Goal: Information Seeking & Learning: Learn about a topic

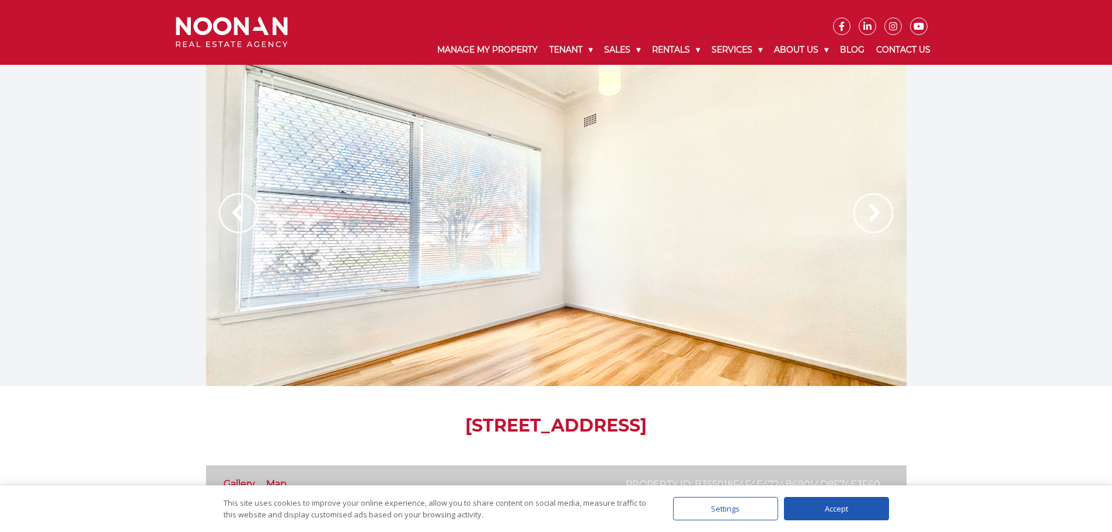
click at [246, 208] on img at bounding box center [239, 213] width 40 height 40
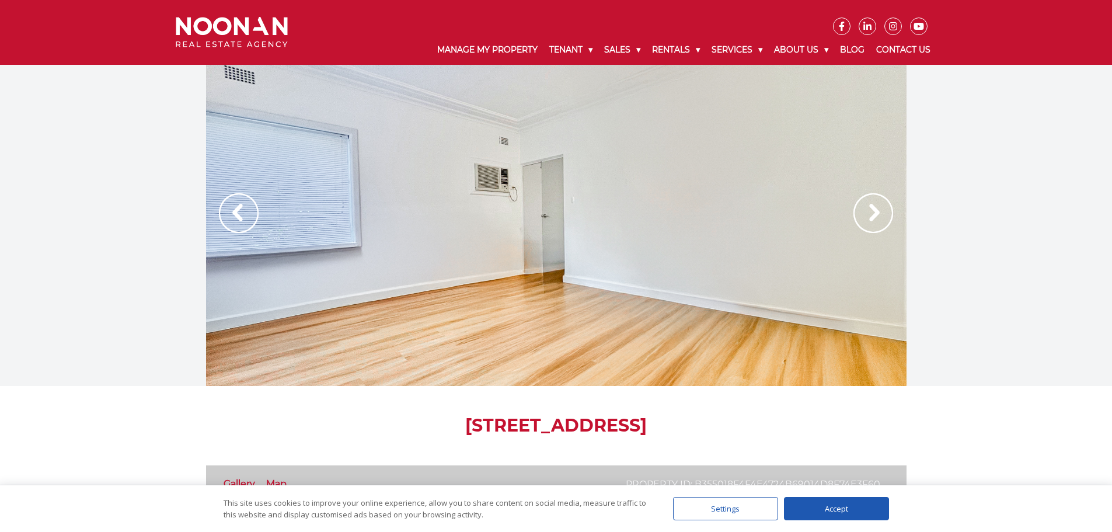
click at [246, 208] on img at bounding box center [239, 213] width 40 height 40
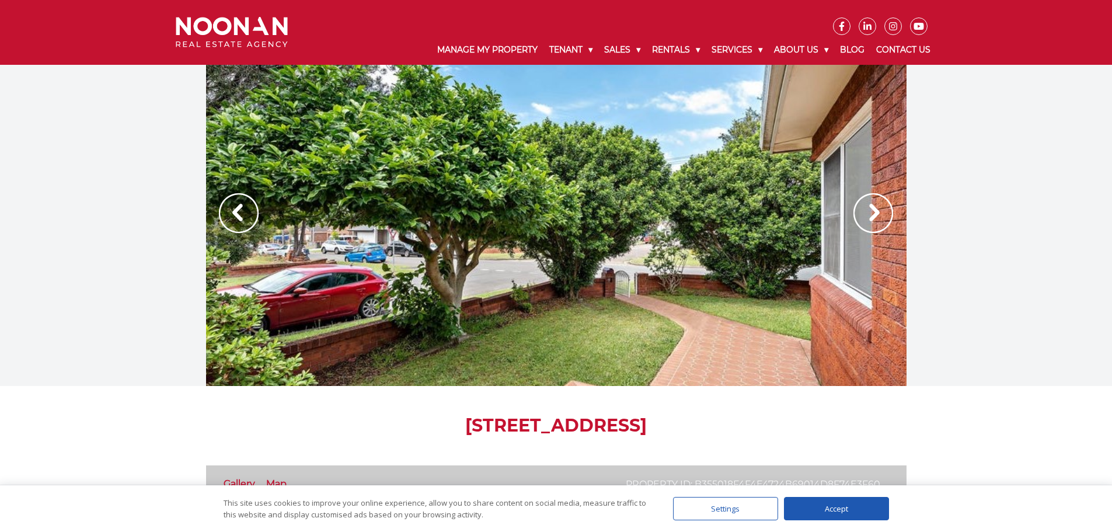
click at [246, 208] on img at bounding box center [239, 213] width 40 height 40
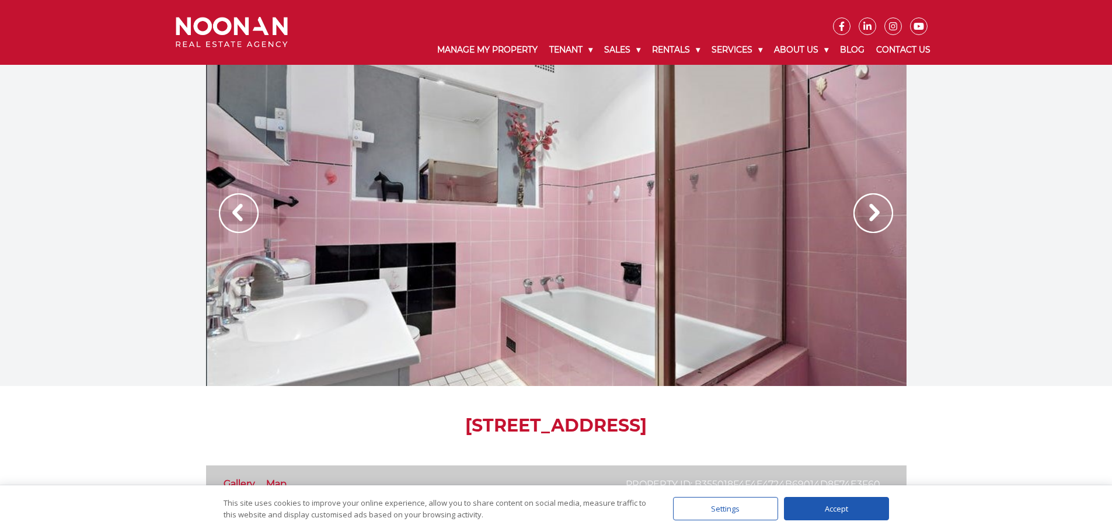
click at [879, 223] on img at bounding box center [873, 213] width 40 height 40
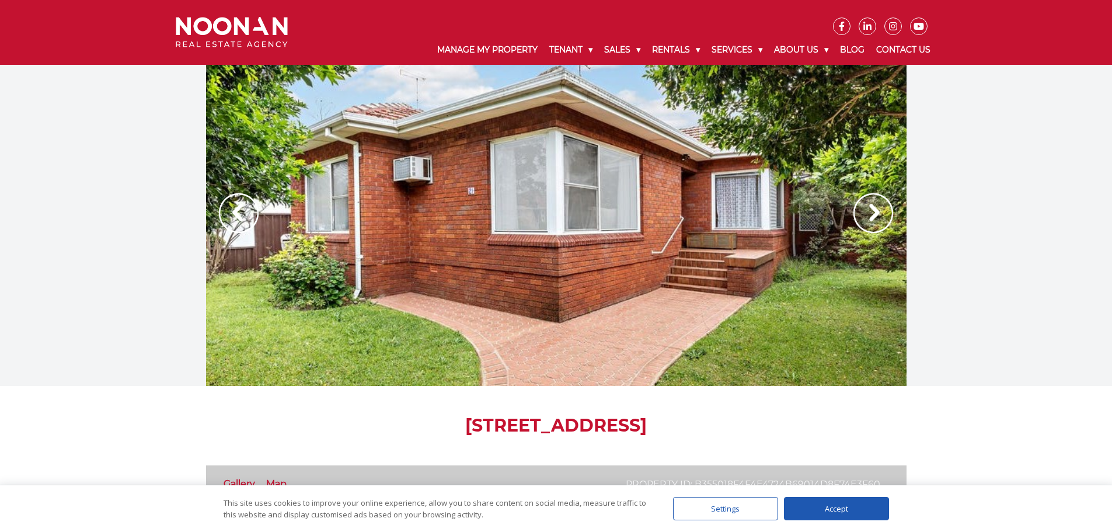
click at [873, 222] on img at bounding box center [873, 213] width 40 height 40
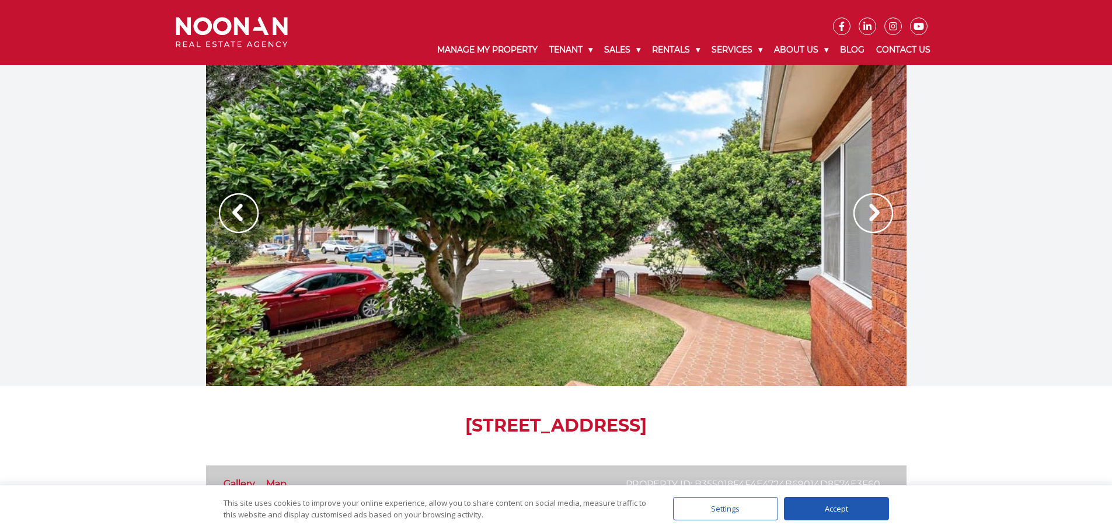
click at [873, 222] on img at bounding box center [873, 213] width 40 height 40
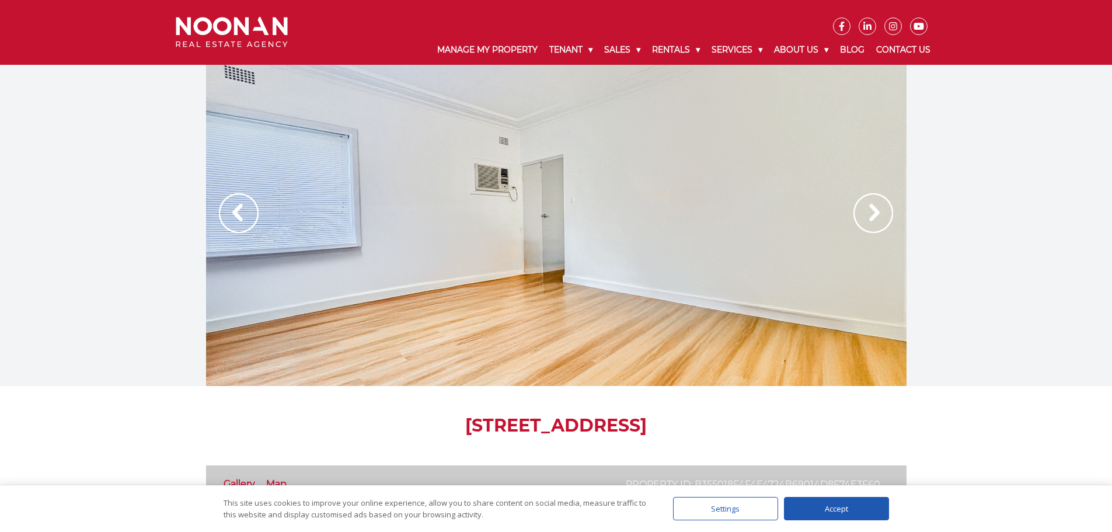
click at [873, 222] on img at bounding box center [873, 213] width 40 height 40
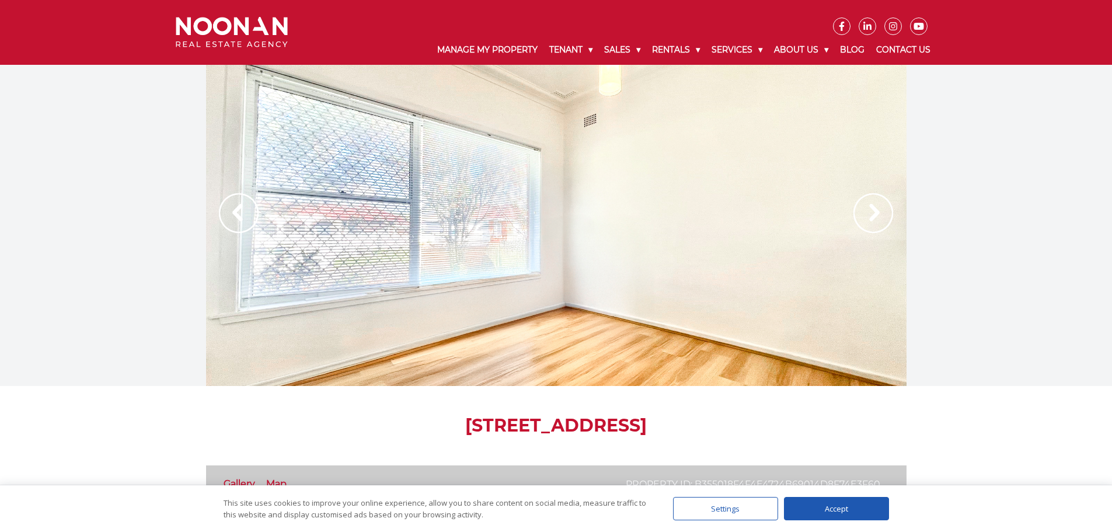
click at [873, 222] on img at bounding box center [873, 213] width 40 height 40
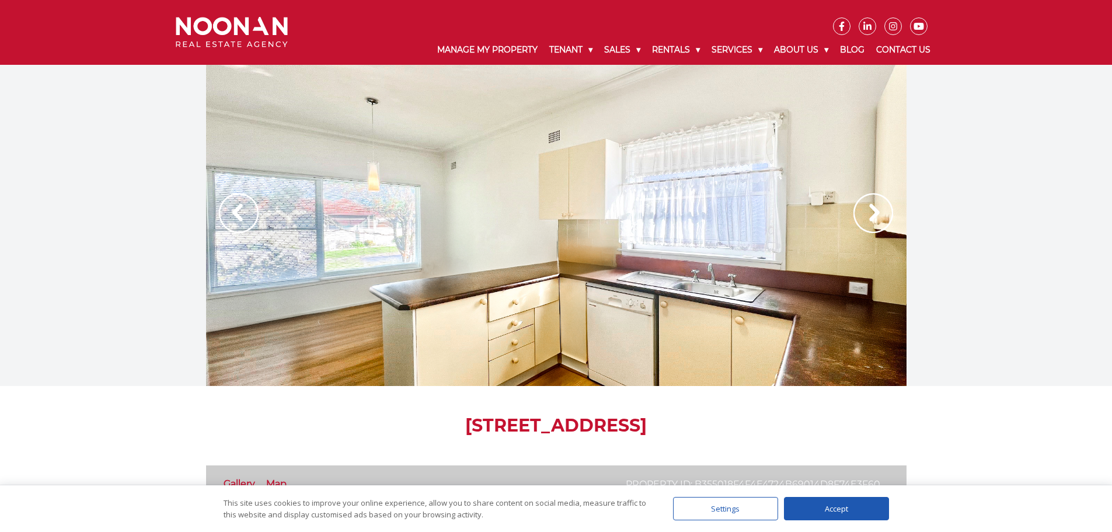
click at [873, 222] on img at bounding box center [873, 213] width 40 height 40
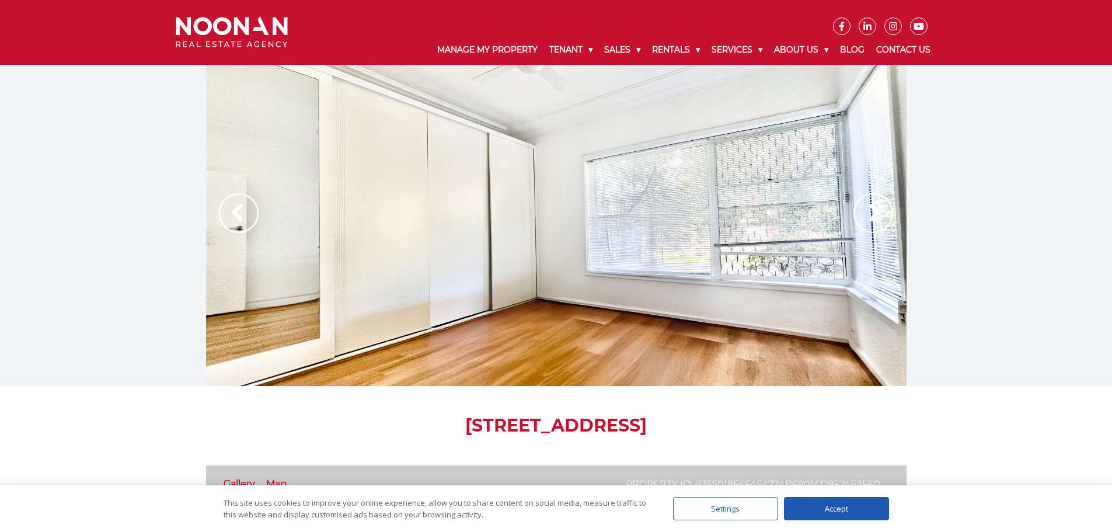
click at [873, 222] on img at bounding box center [873, 213] width 40 height 40
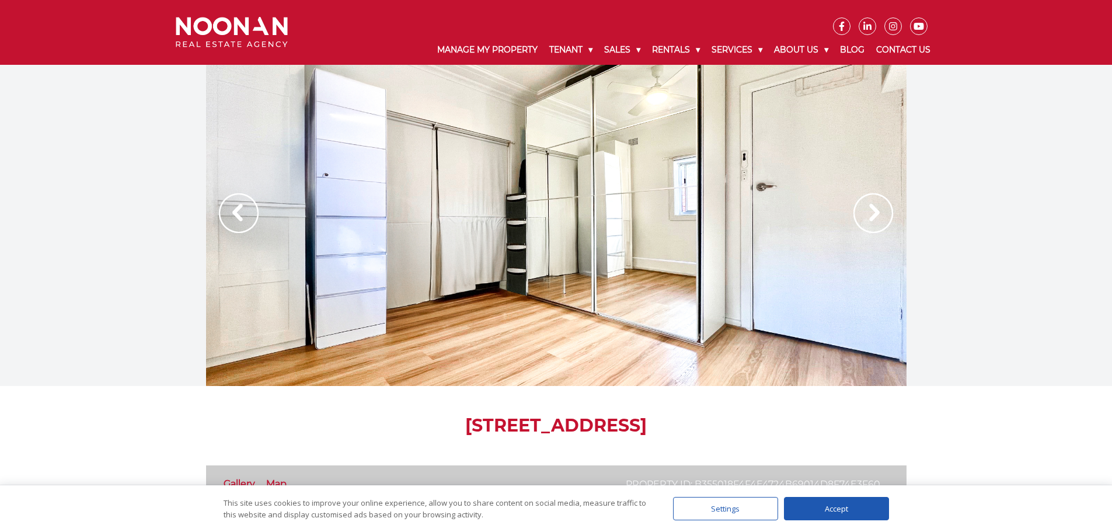
click at [873, 222] on img at bounding box center [873, 213] width 40 height 40
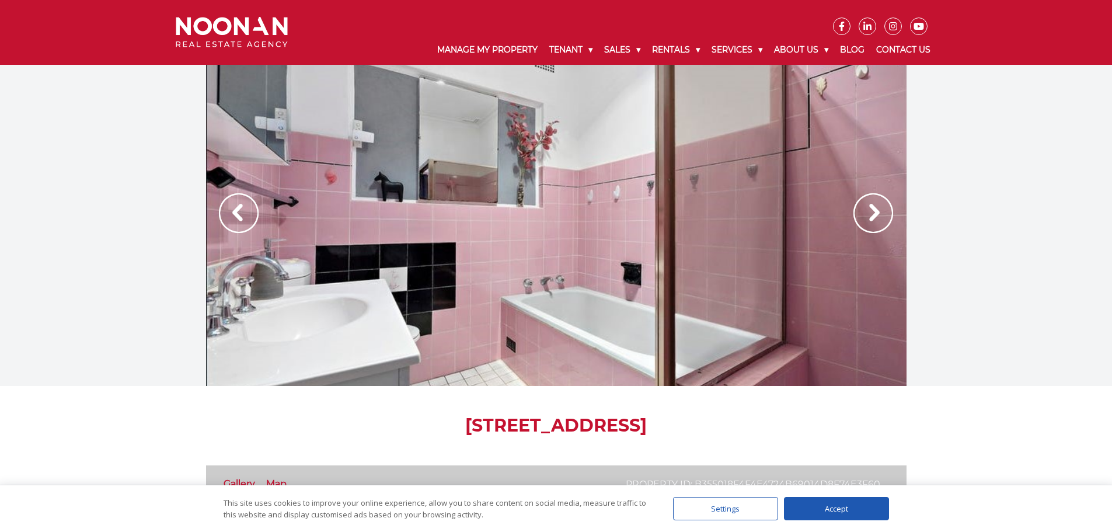
click at [257, 36] on img at bounding box center [232, 32] width 112 height 31
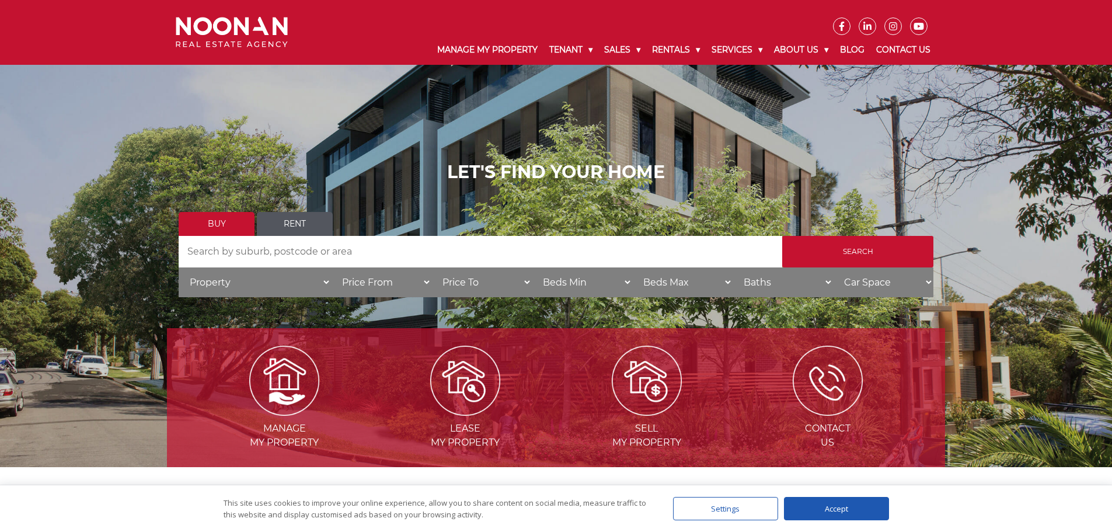
click at [302, 222] on link "Rent" at bounding box center [295, 224] width 76 height 24
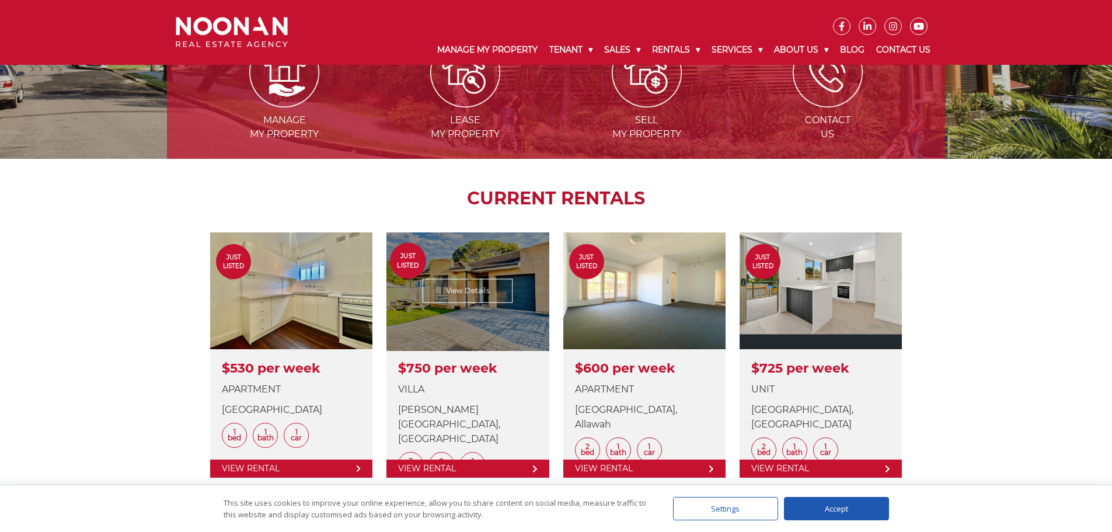
scroll to position [350, 0]
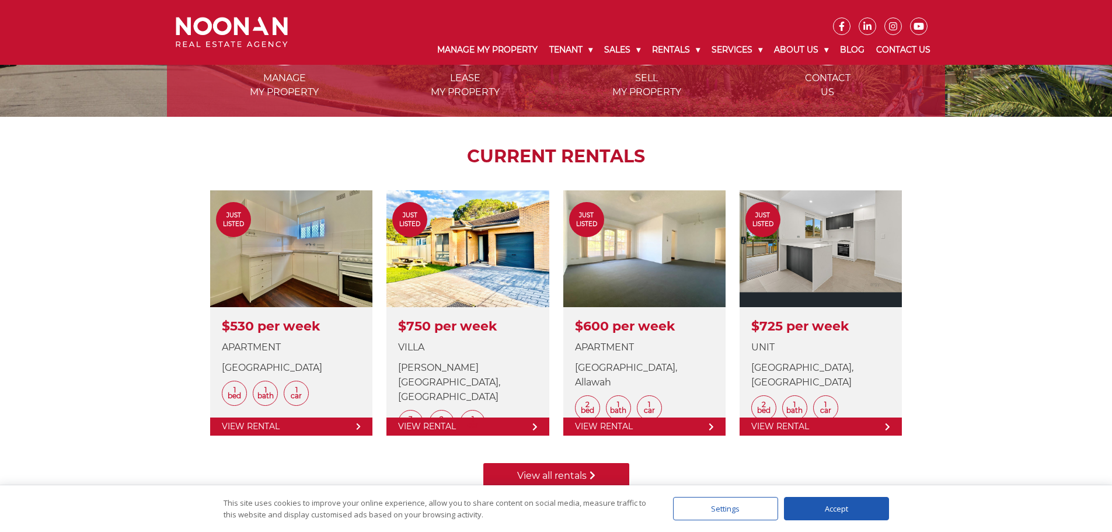
click at [526, 472] on link "View all rentals" at bounding box center [556, 476] width 146 height 26
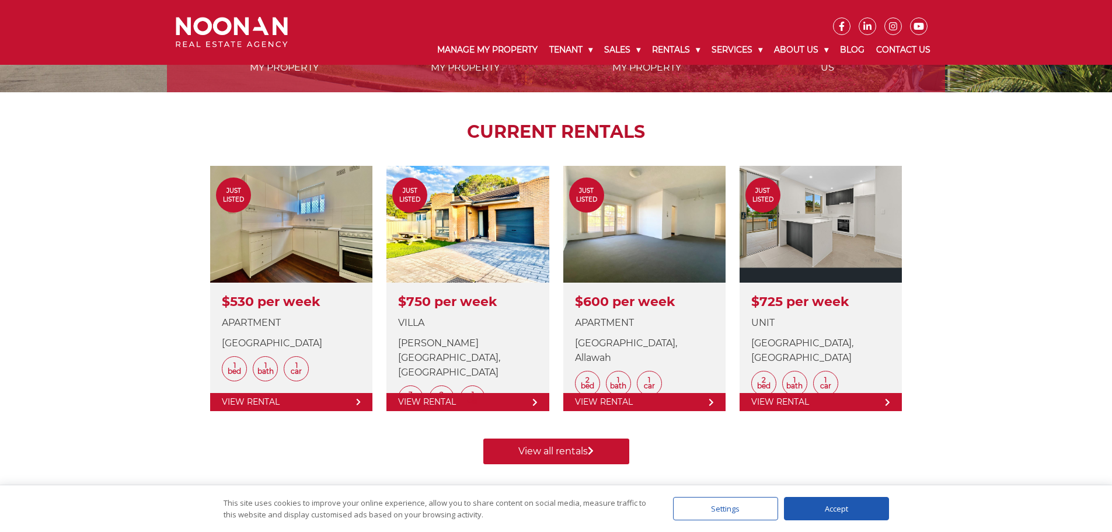
scroll to position [423, 0]
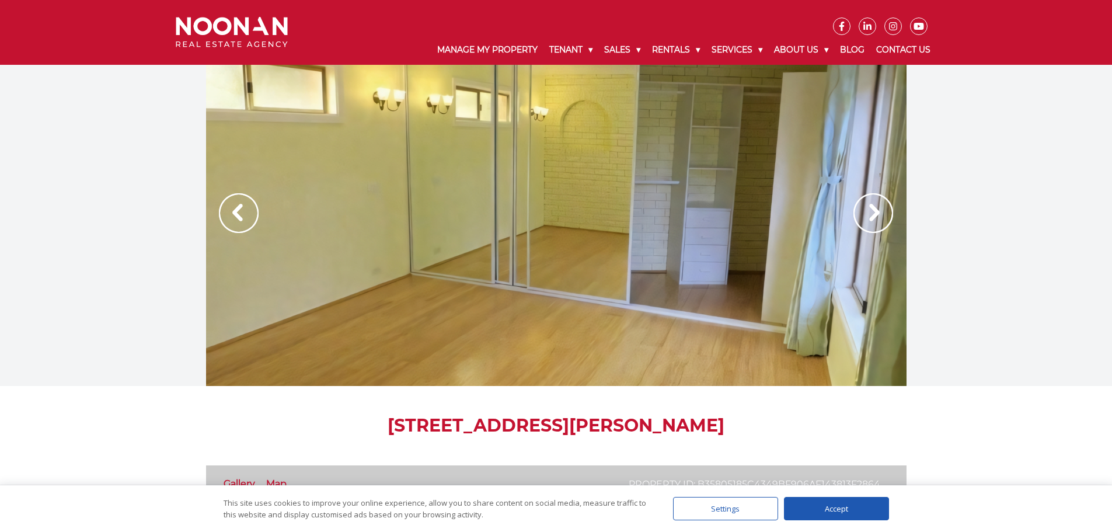
click at [871, 226] on img at bounding box center [873, 213] width 40 height 40
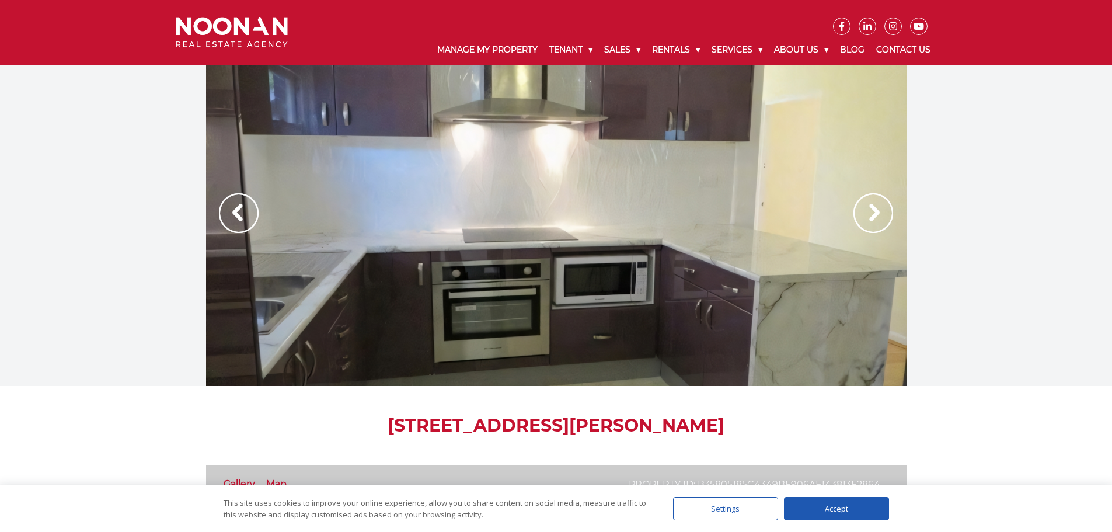
click at [871, 226] on img at bounding box center [873, 213] width 40 height 40
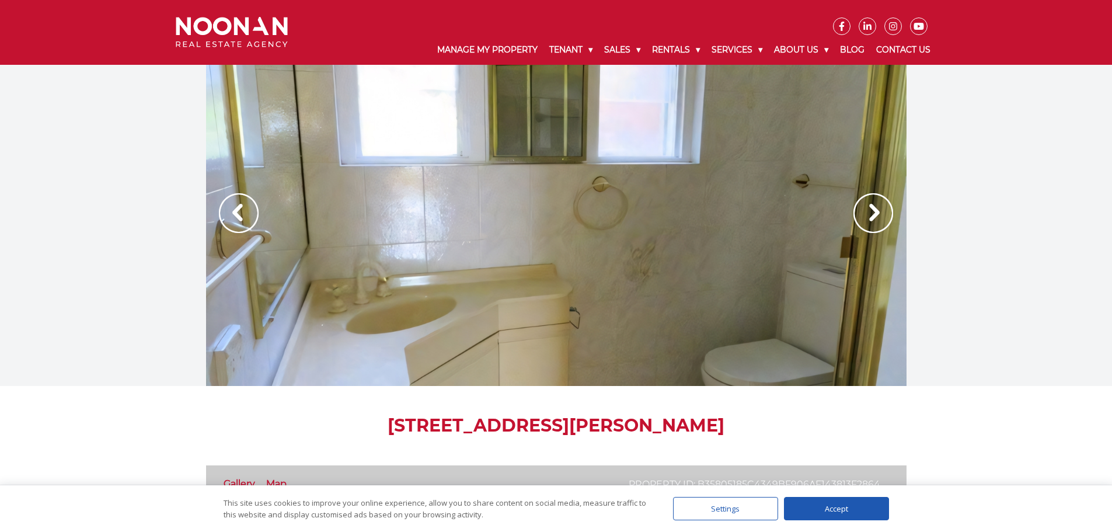
click at [871, 226] on img at bounding box center [873, 213] width 40 height 40
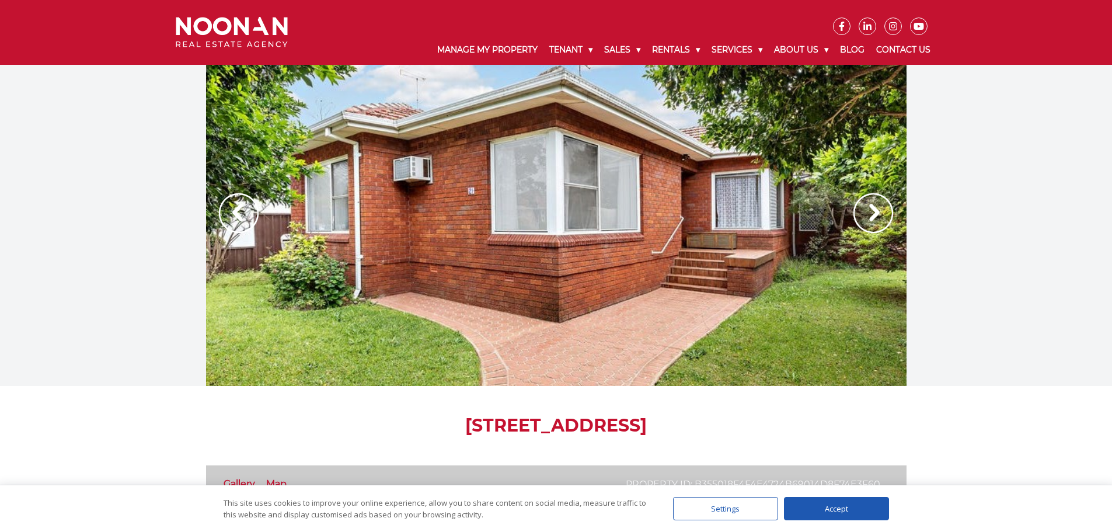
click at [870, 218] on img at bounding box center [873, 213] width 40 height 40
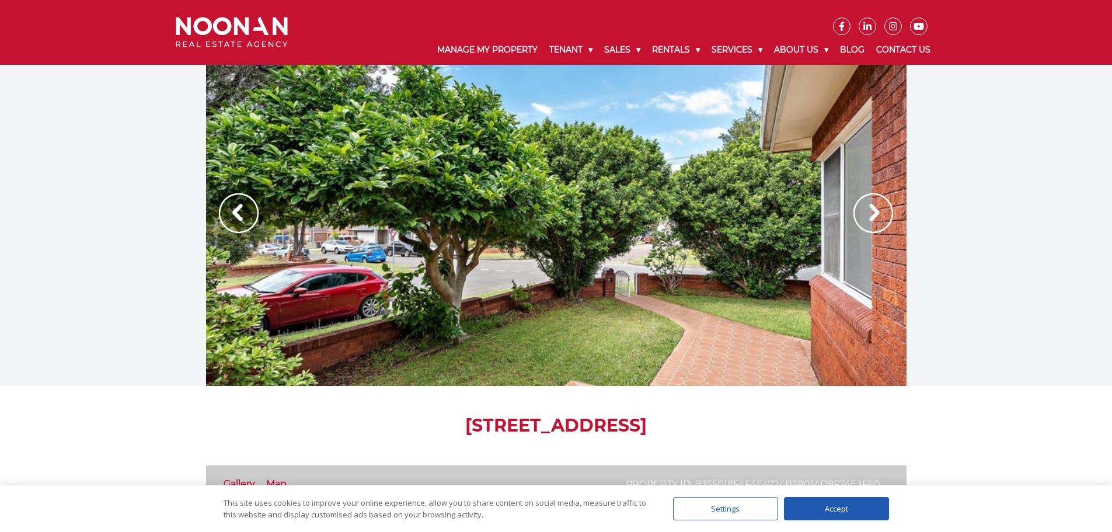
click at [870, 218] on img at bounding box center [873, 213] width 40 height 40
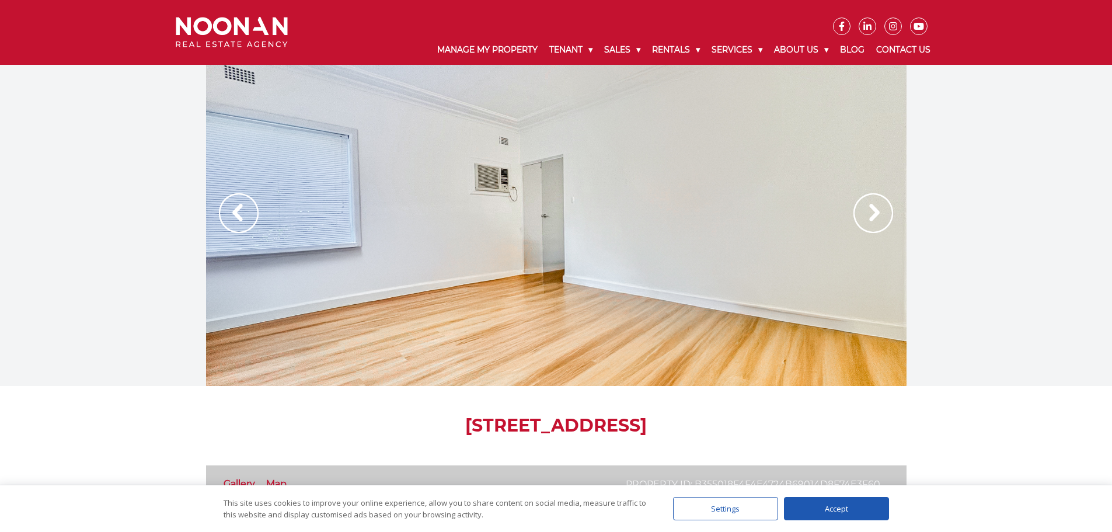
click at [870, 218] on img at bounding box center [873, 213] width 40 height 40
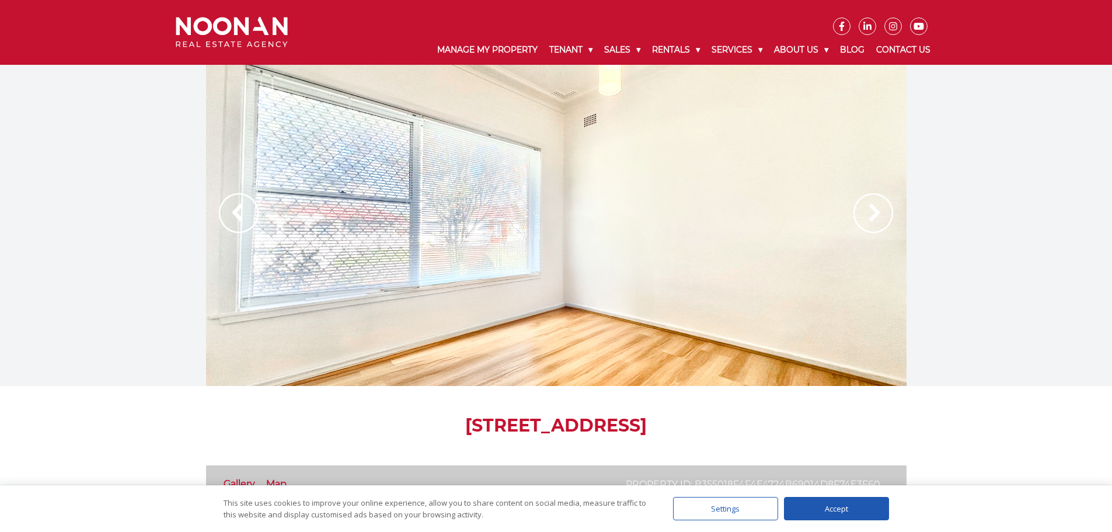
click at [870, 218] on img at bounding box center [873, 213] width 40 height 40
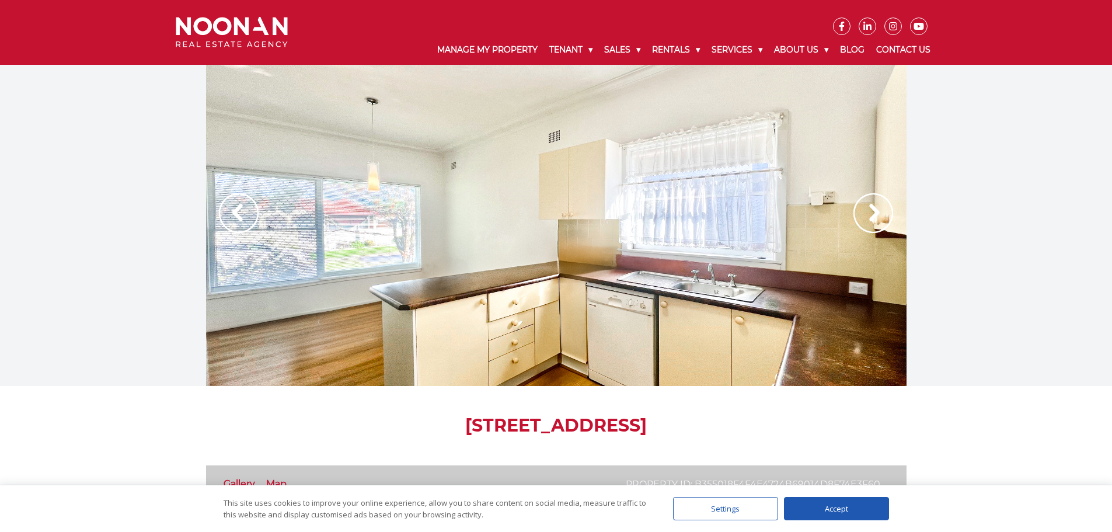
click at [870, 218] on img at bounding box center [873, 213] width 40 height 40
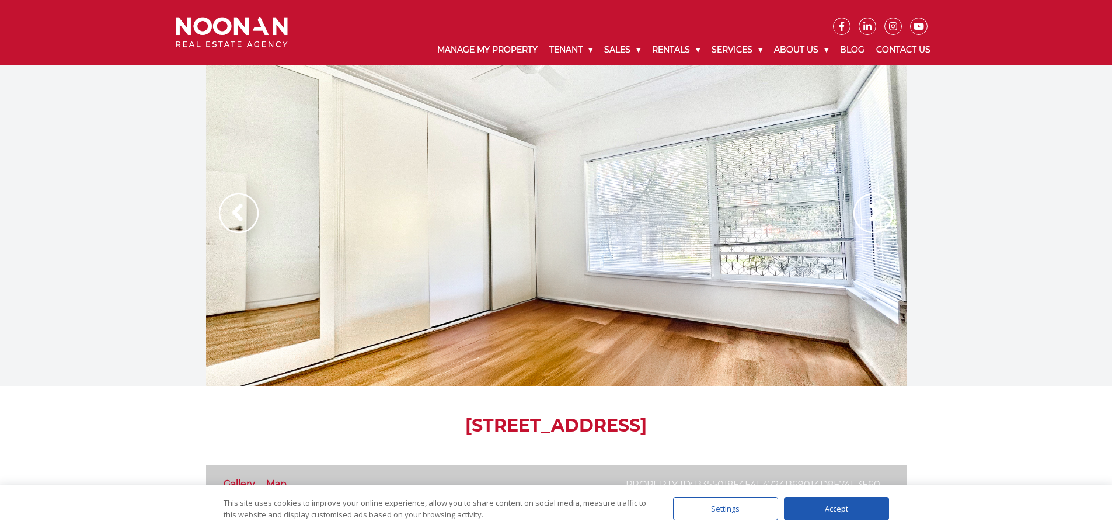
click at [870, 218] on img at bounding box center [873, 213] width 40 height 40
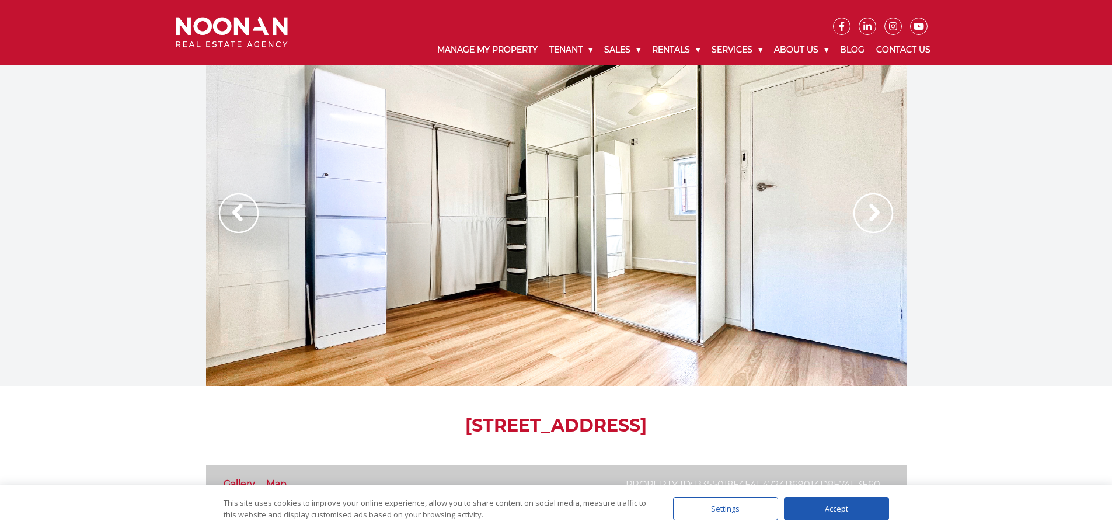
click at [870, 218] on img at bounding box center [873, 213] width 40 height 40
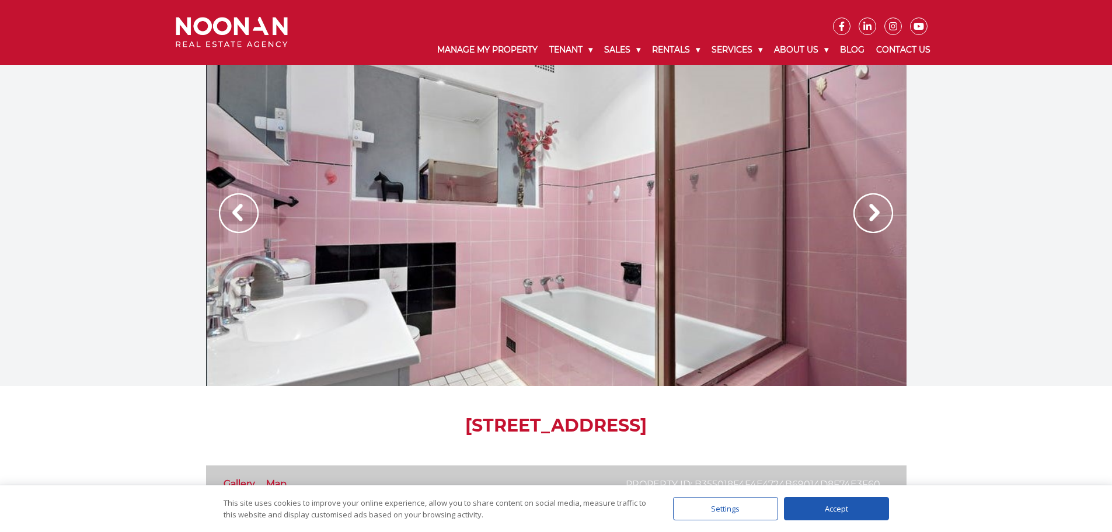
click at [870, 218] on img at bounding box center [873, 213] width 40 height 40
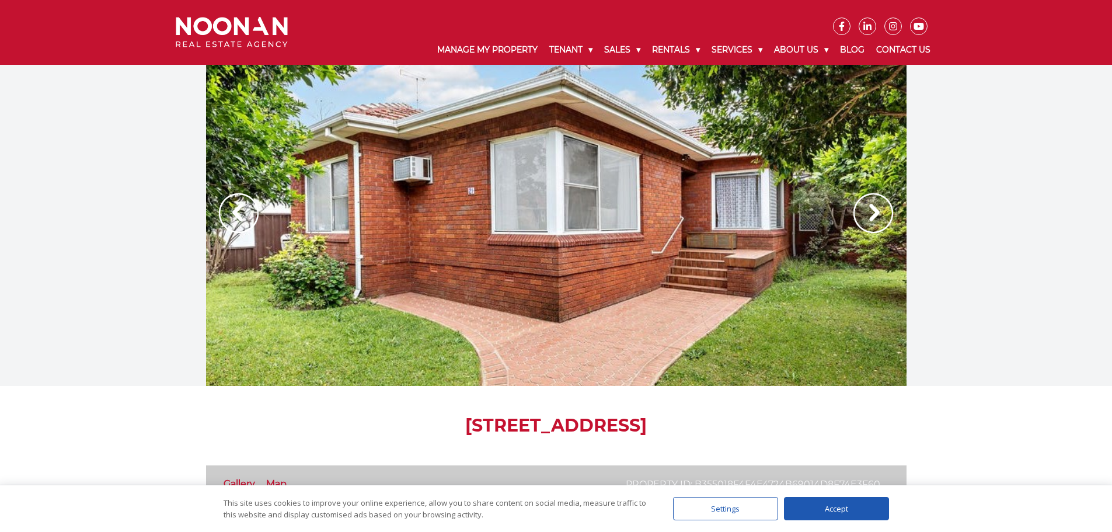
click at [870, 218] on img at bounding box center [873, 213] width 40 height 40
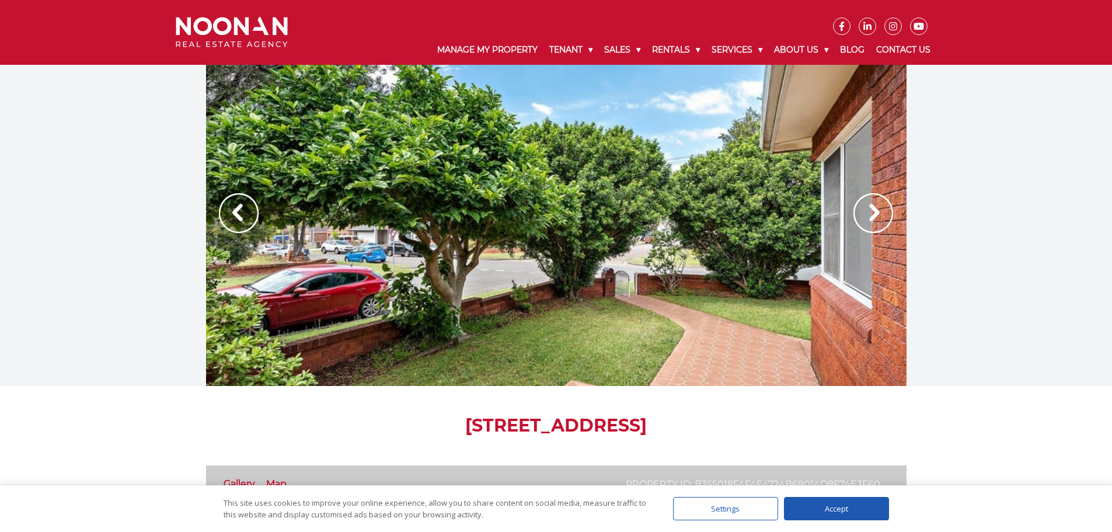
click at [870, 218] on img at bounding box center [873, 213] width 40 height 40
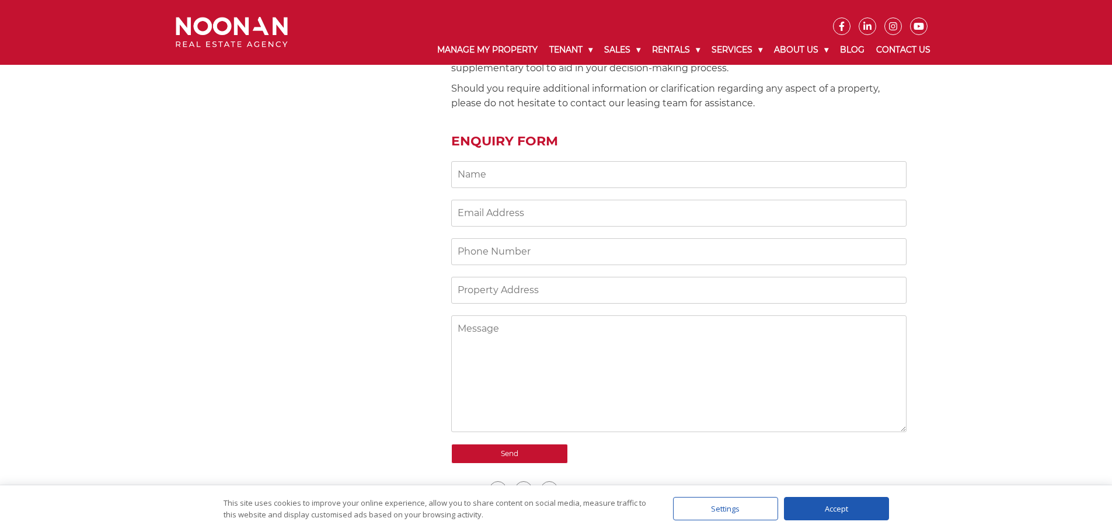
scroll to position [934, 0]
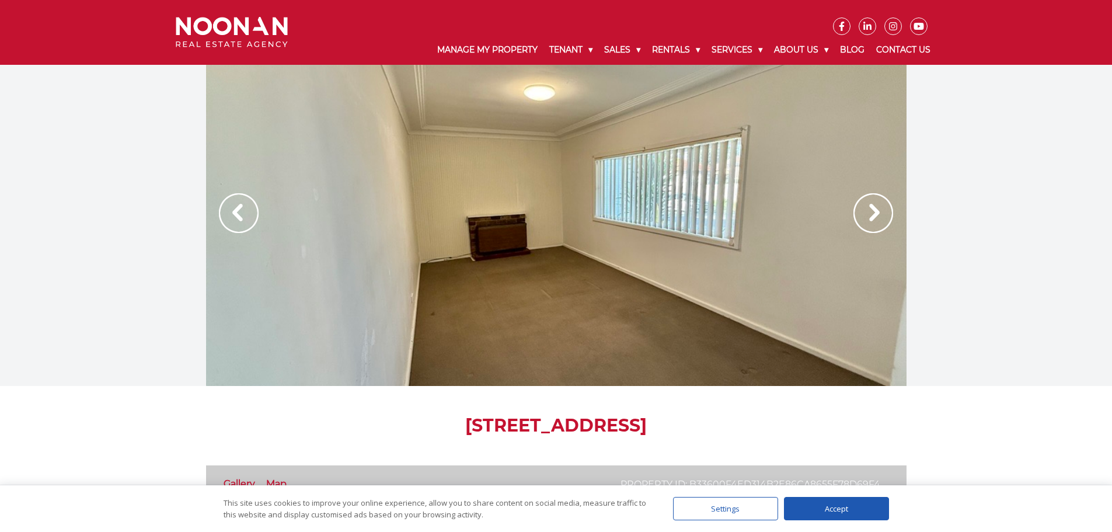
click at [879, 207] on img at bounding box center [873, 213] width 40 height 40
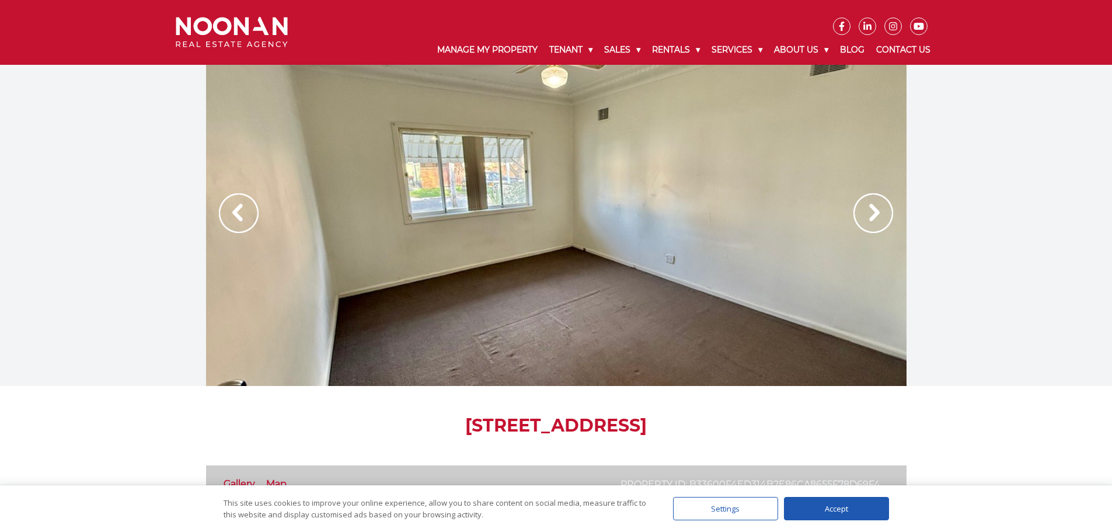
click at [879, 207] on img at bounding box center [873, 213] width 40 height 40
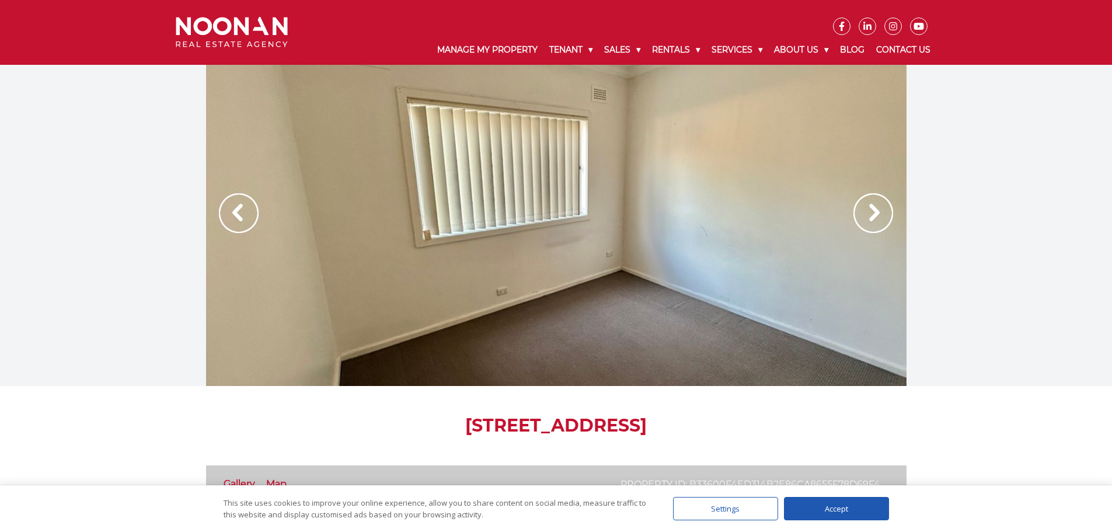
click at [879, 207] on img at bounding box center [873, 213] width 40 height 40
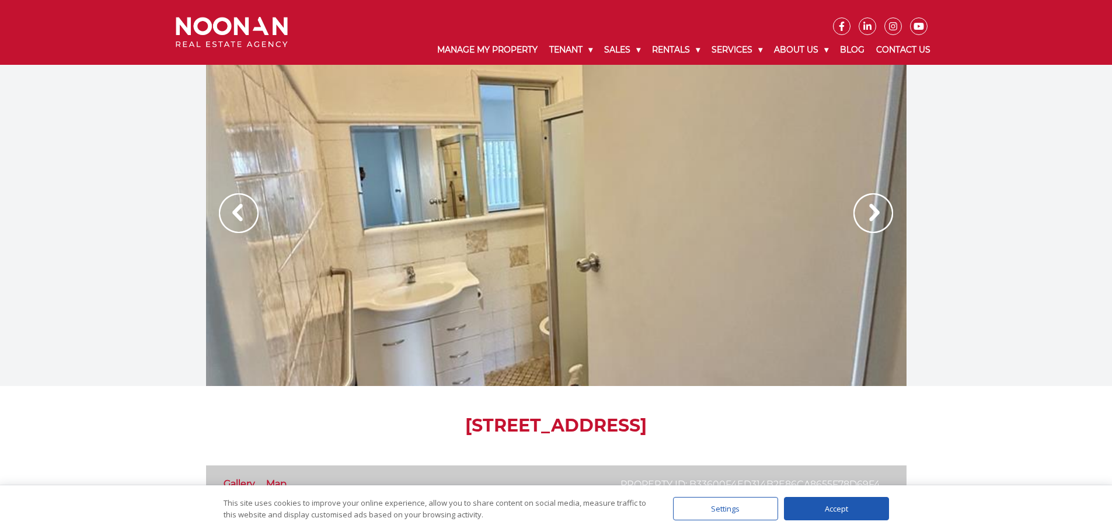
click at [872, 211] on img at bounding box center [873, 213] width 40 height 40
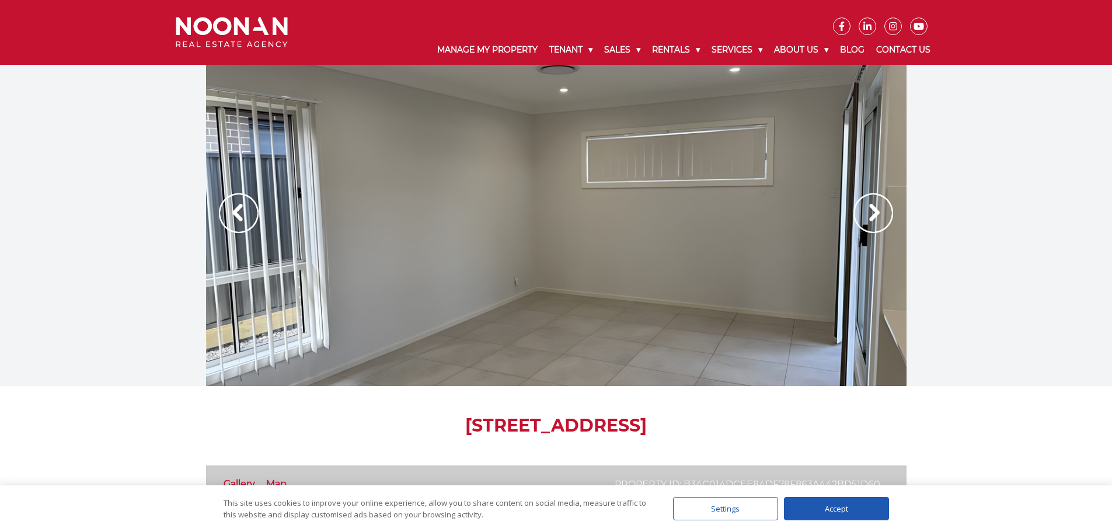
click at [871, 209] on img at bounding box center [873, 213] width 40 height 40
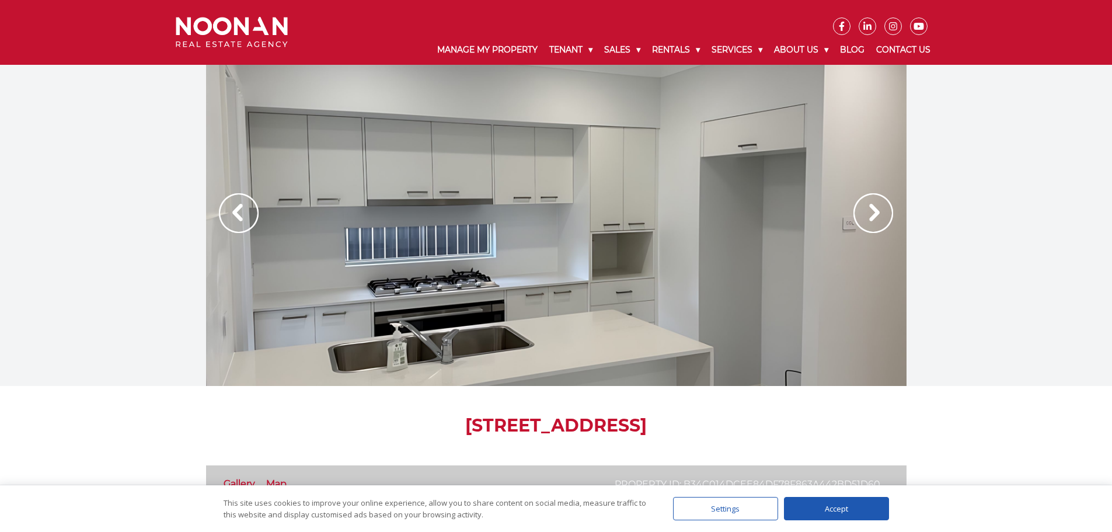
click at [871, 209] on img at bounding box center [873, 213] width 40 height 40
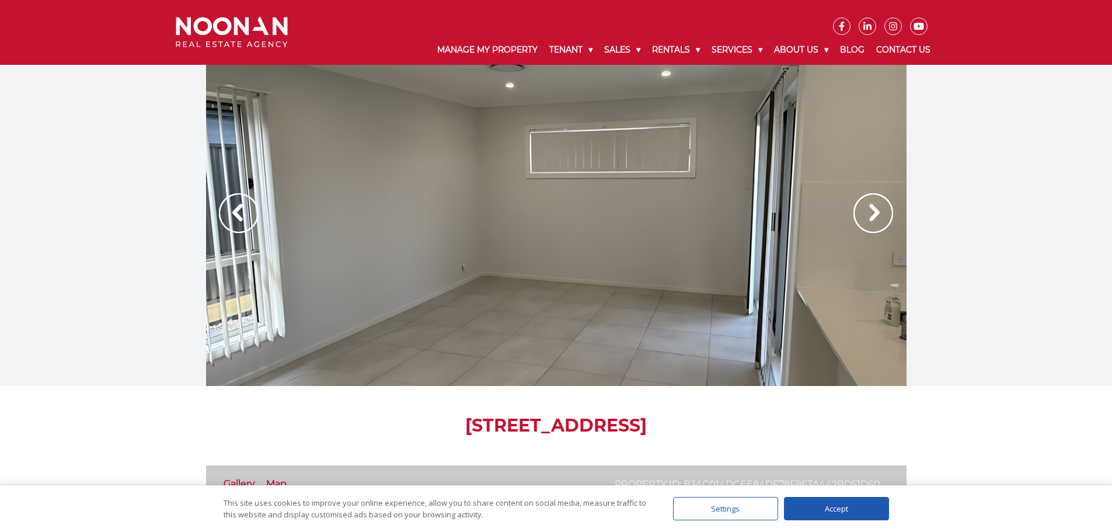
click at [871, 209] on img at bounding box center [873, 213] width 40 height 40
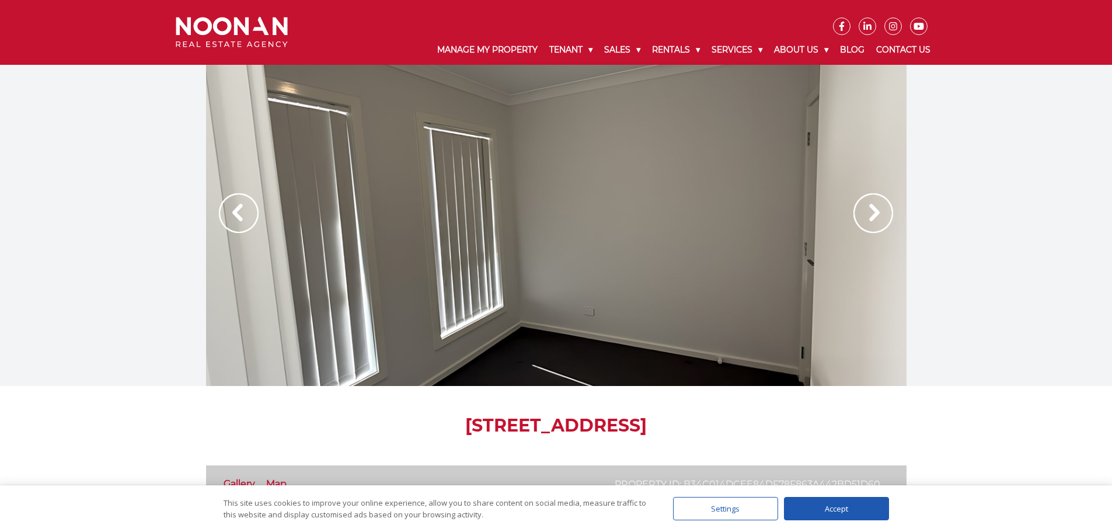
click at [871, 209] on img at bounding box center [873, 213] width 40 height 40
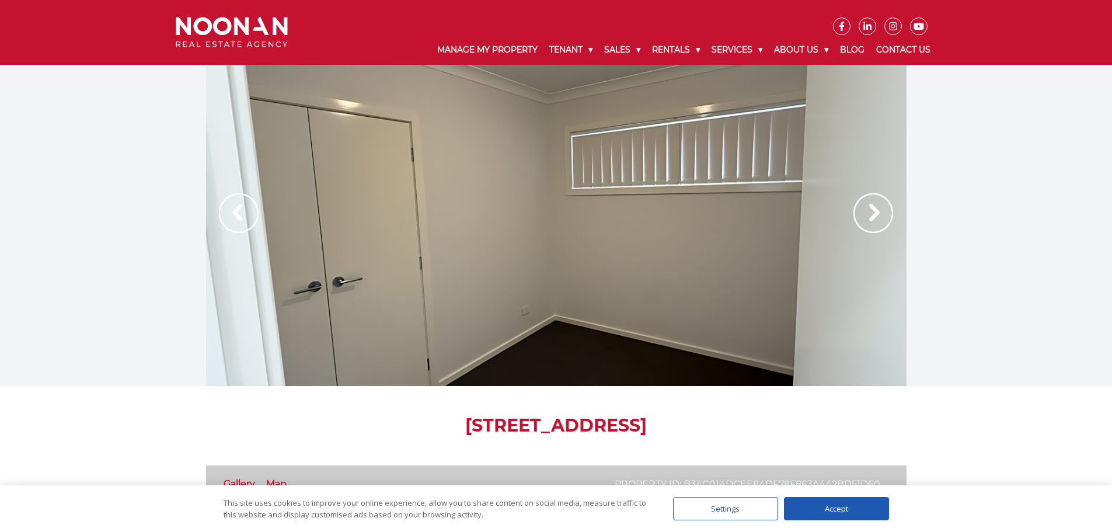
click at [871, 209] on img at bounding box center [873, 213] width 40 height 40
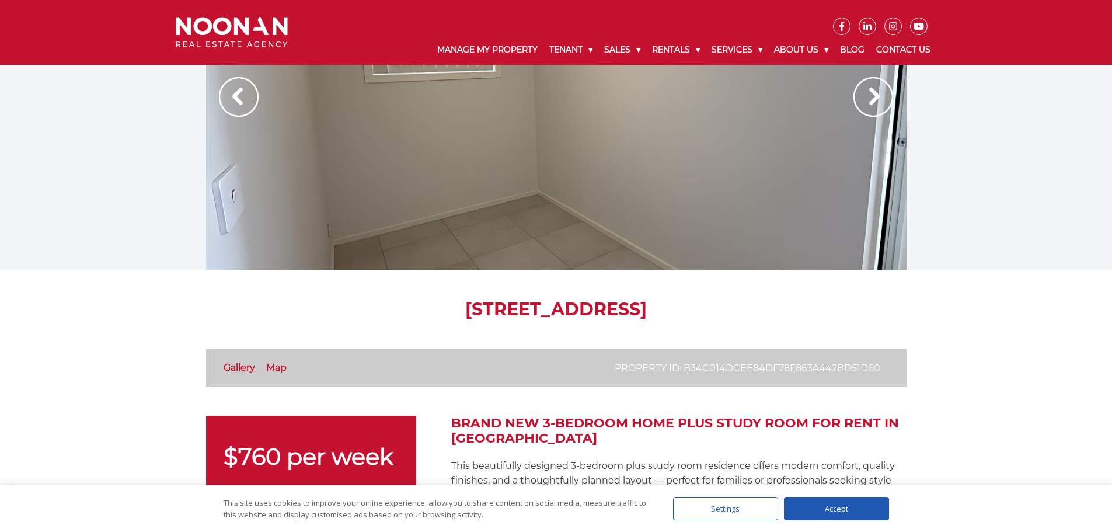
scroll to position [175, 0]
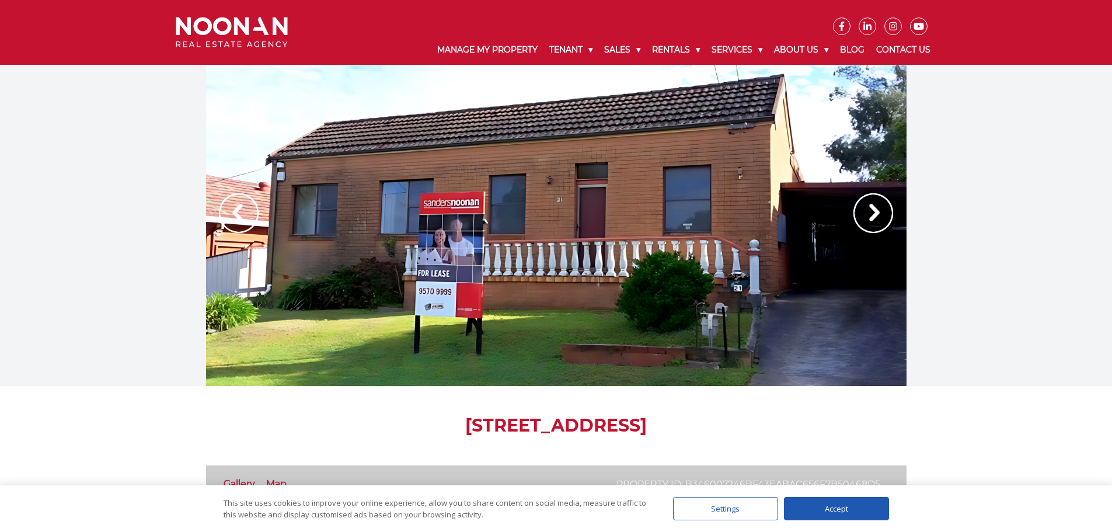
click at [869, 219] on img at bounding box center [873, 213] width 40 height 40
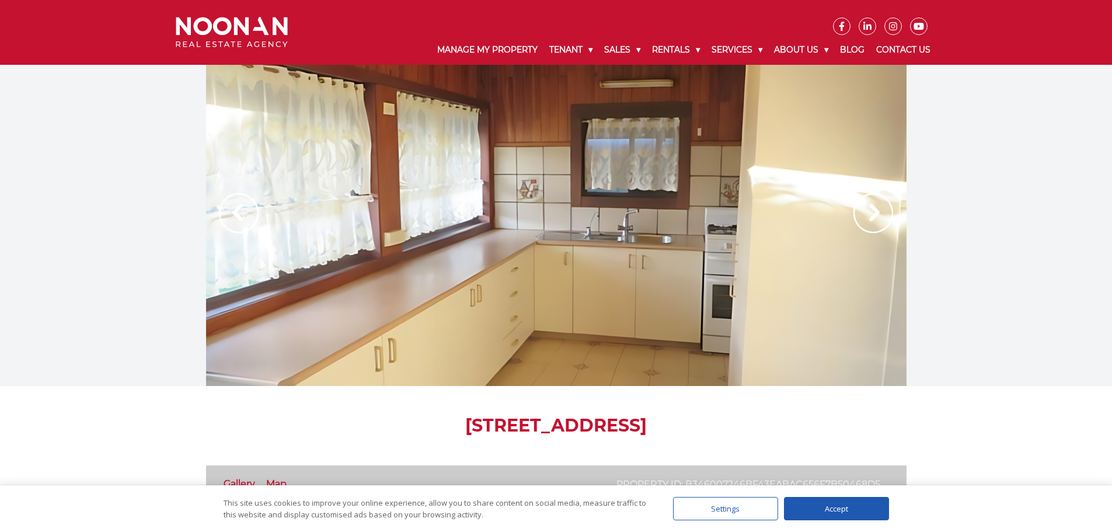
click at [868, 220] on img at bounding box center [873, 213] width 40 height 40
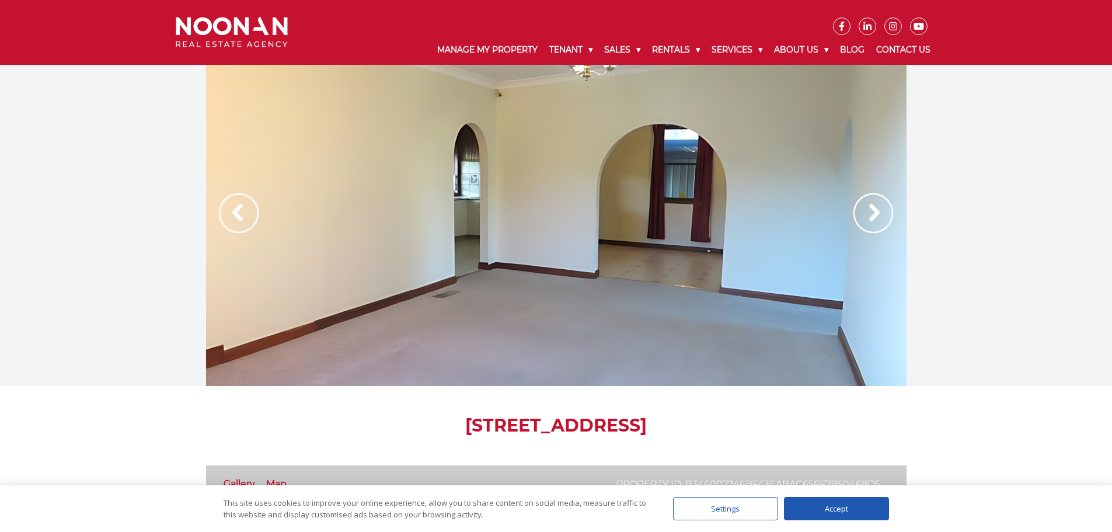
click at [868, 220] on img at bounding box center [873, 213] width 40 height 40
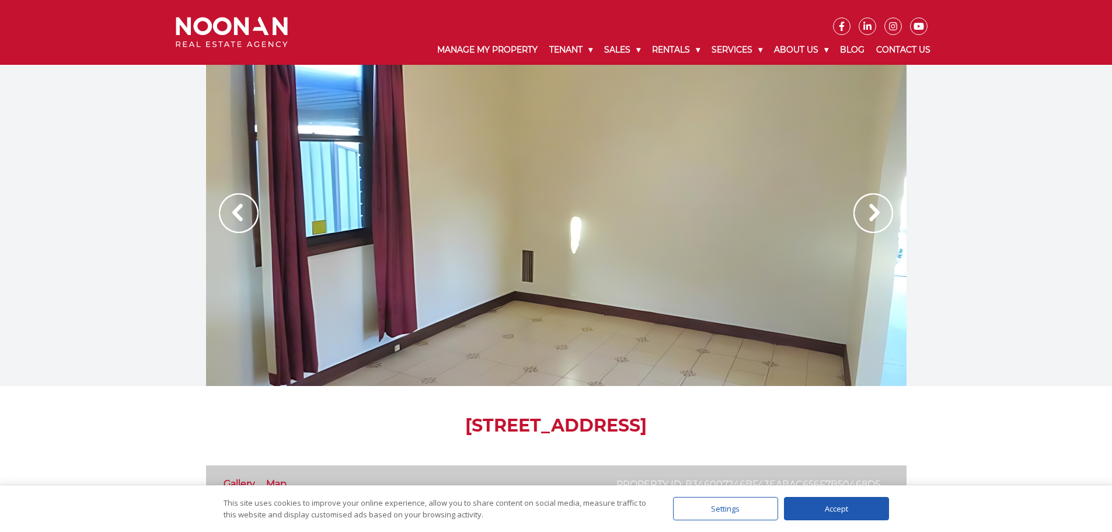
click at [882, 212] on img at bounding box center [873, 213] width 40 height 40
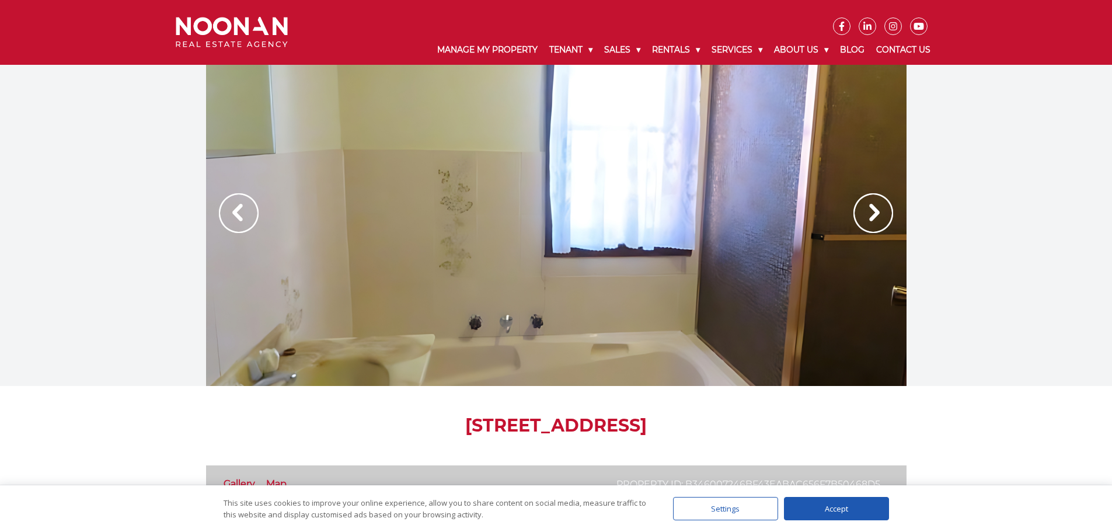
click at [882, 212] on img at bounding box center [873, 213] width 40 height 40
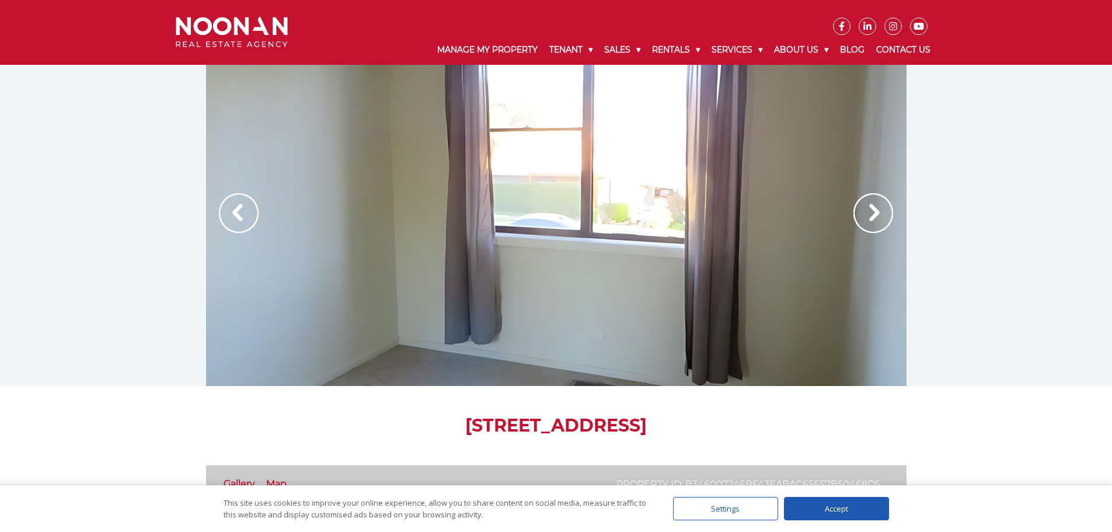
click at [882, 212] on img at bounding box center [873, 213] width 40 height 40
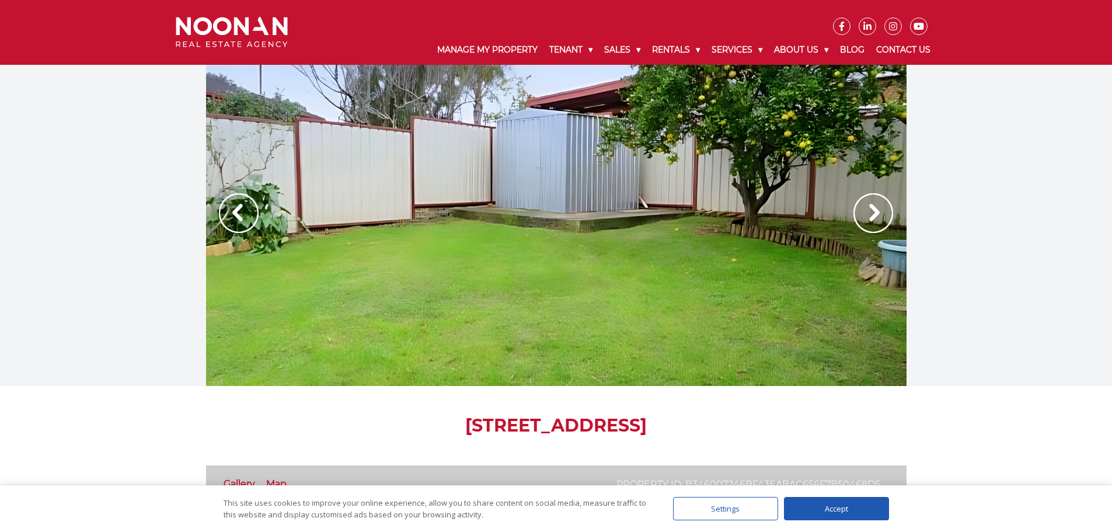
click at [882, 212] on img at bounding box center [873, 213] width 40 height 40
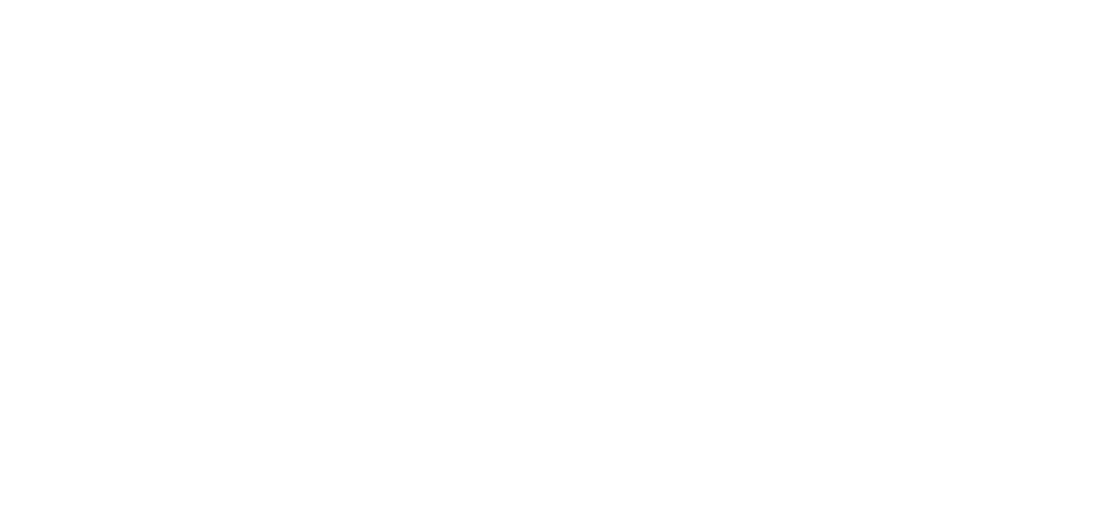
scroll to position [493, 0]
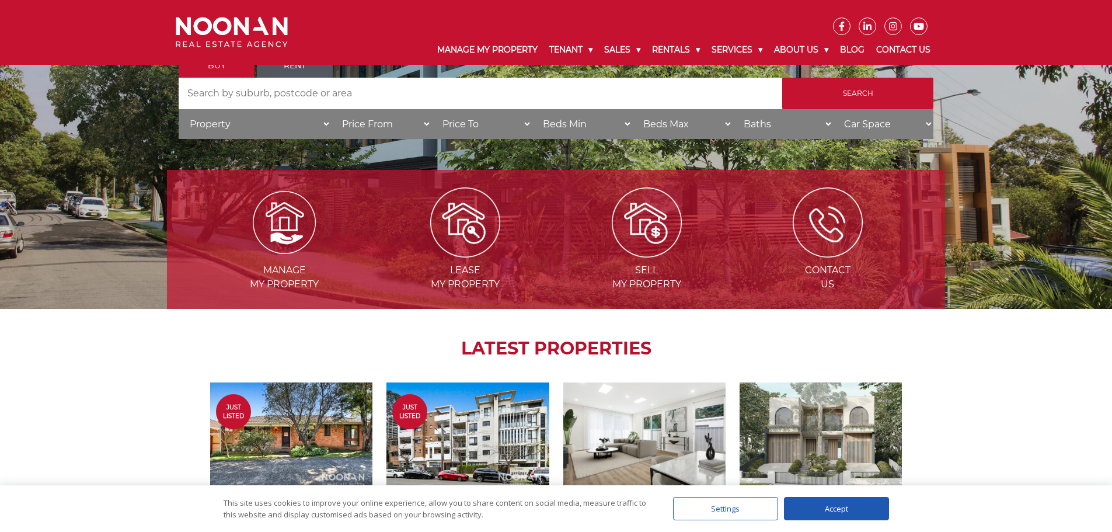
scroll to position [117, 0]
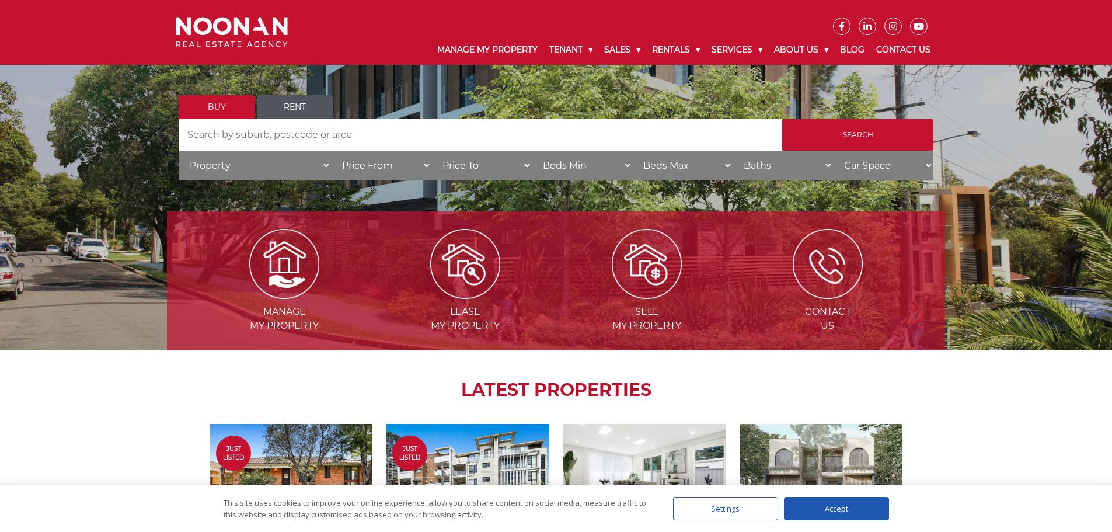
click at [281, 102] on link "Rent" at bounding box center [295, 107] width 76 height 24
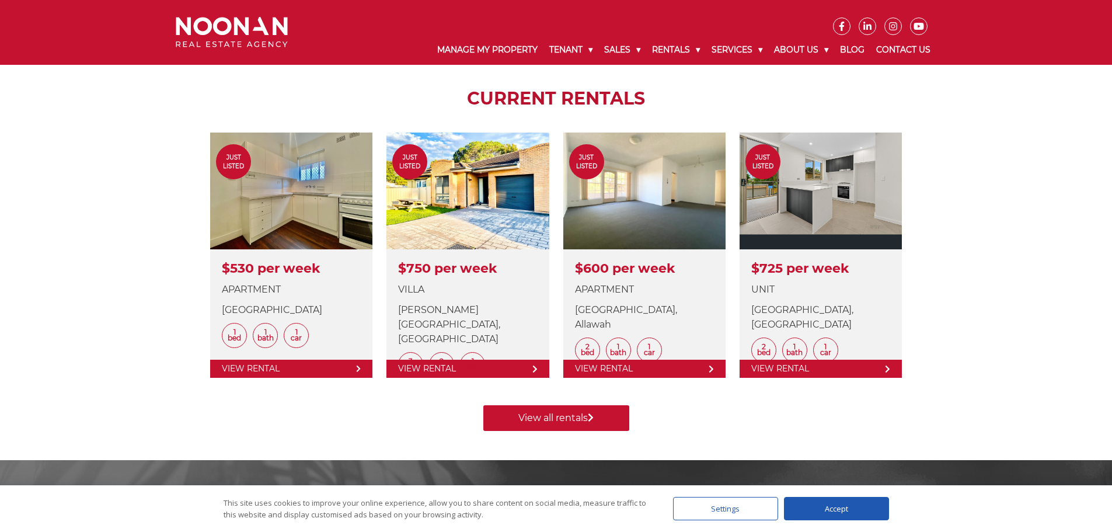
scroll to position [467, 0]
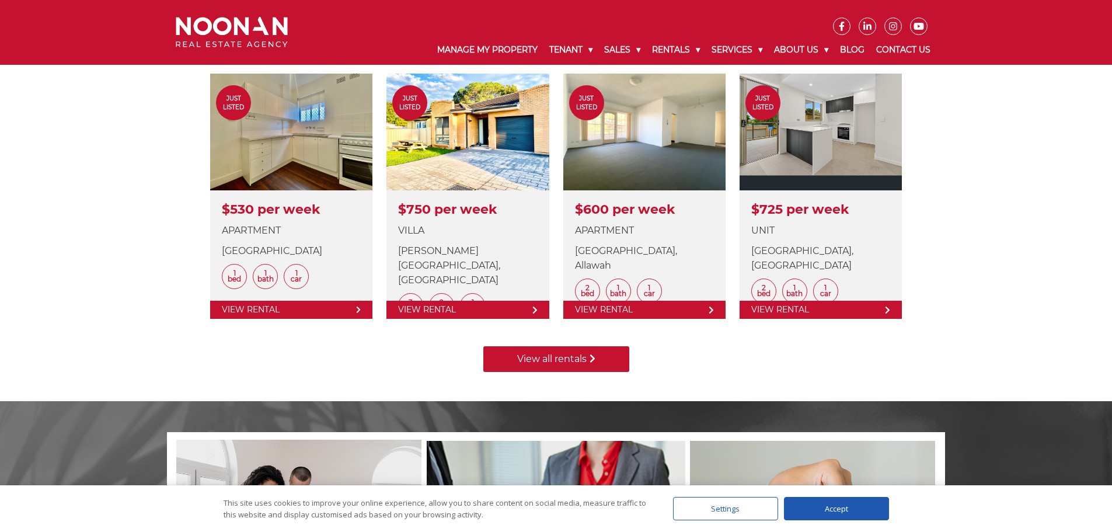
click at [539, 365] on link "View all rentals" at bounding box center [556, 359] width 146 height 26
